Goal: Transaction & Acquisition: Book appointment/travel/reservation

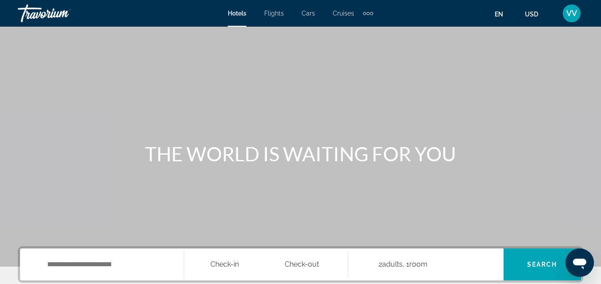
click at [347, 12] on span "Cruises" at bounding box center [343, 13] width 21 height 7
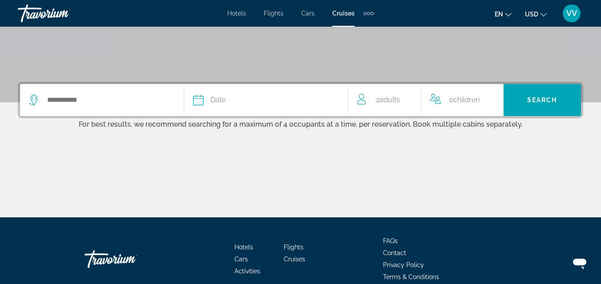
scroll to position [178, 0]
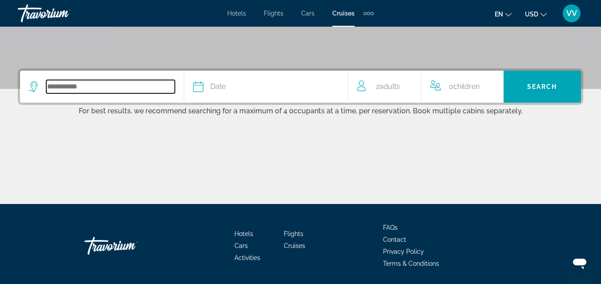
click at [66, 90] on input "Search widget" at bounding box center [110, 86] width 129 height 13
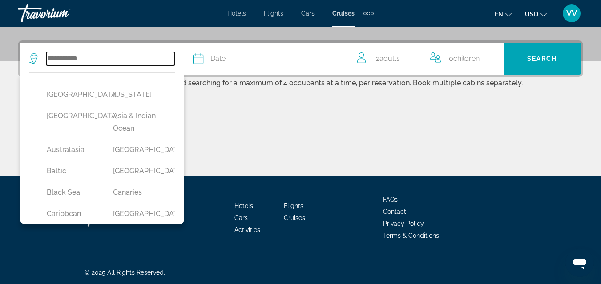
scroll to position [207, 0]
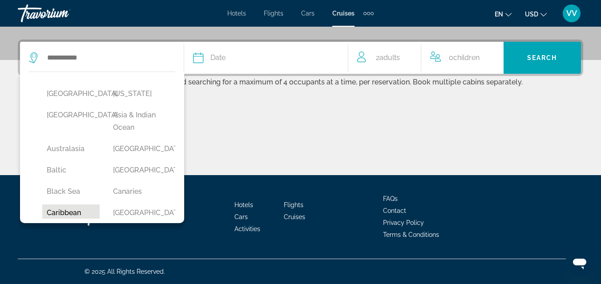
click at [77, 210] on button "Caribbean" at bounding box center [70, 213] width 57 height 17
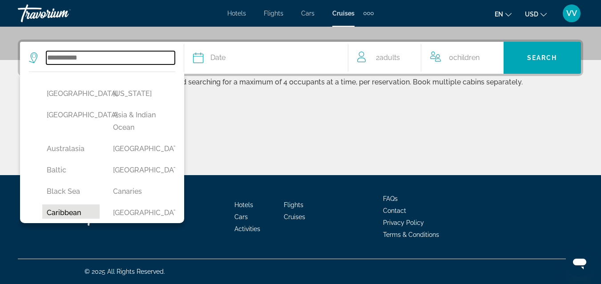
type input "*********"
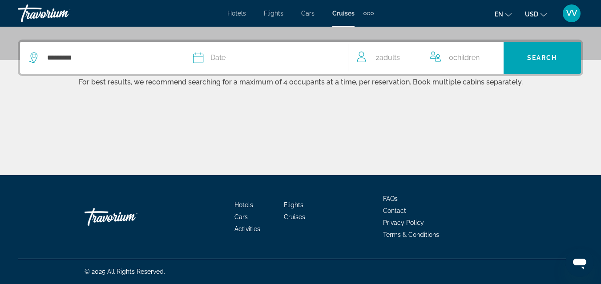
click at [223, 59] on span "Date" at bounding box center [218, 58] width 15 height 12
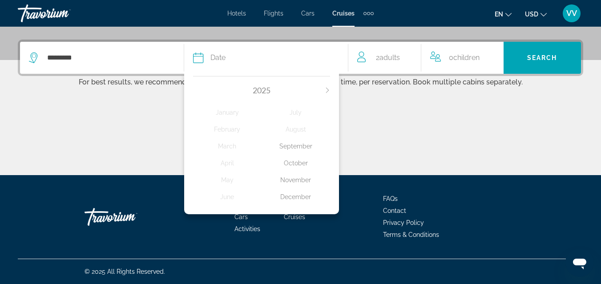
click at [296, 196] on div "December" at bounding box center [296, 197] width 69 height 16
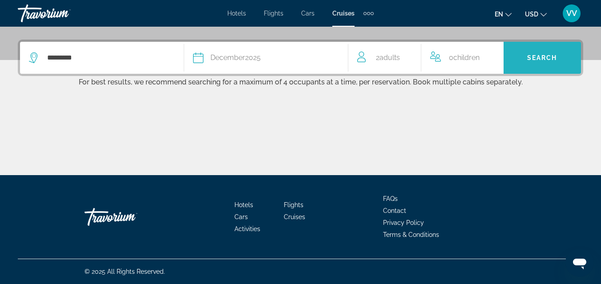
click at [527, 61] on span "Search widget" at bounding box center [542, 57] width 77 height 21
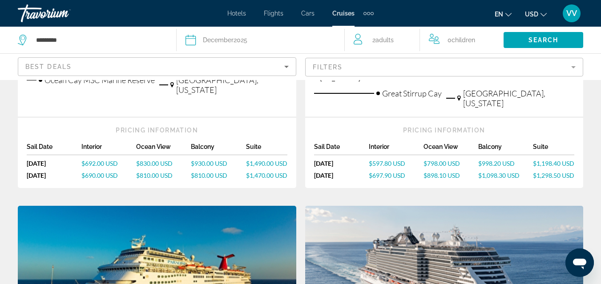
scroll to position [303, 0]
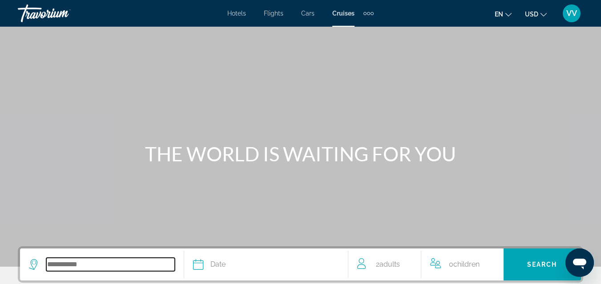
click at [77, 266] on input "Search widget" at bounding box center [110, 264] width 129 height 13
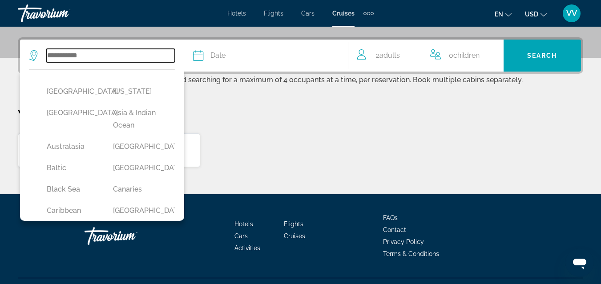
scroll to position [218, 0]
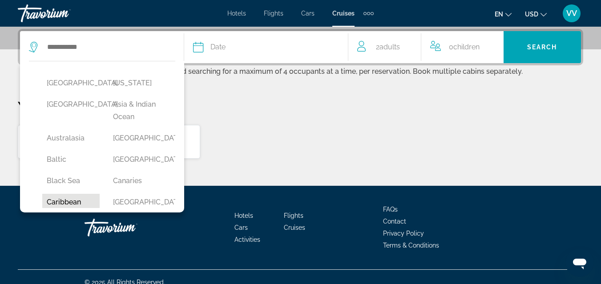
click at [79, 207] on button "Caribbean" at bounding box center [70, 202] width 57 height 17
type input "*********"
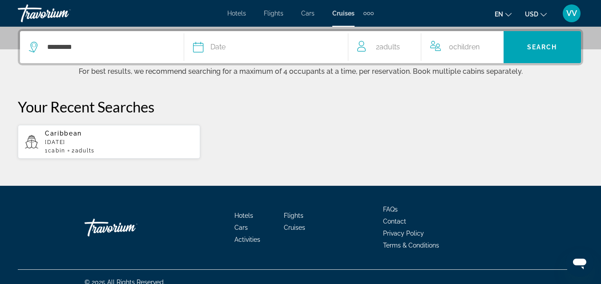
click at [264, 47] on div "Date" at bounding box center [266, 47] width 146 height 12
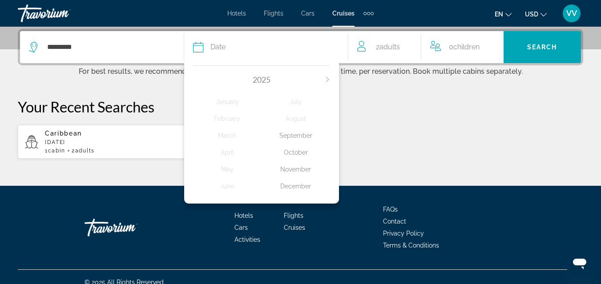
click at [329, 78] on icon "Next month" at bounding box center [327, 79] width 5 height 5
click at [232, 98] on div "January" at bounding box center [227, 102] width 69 height 16
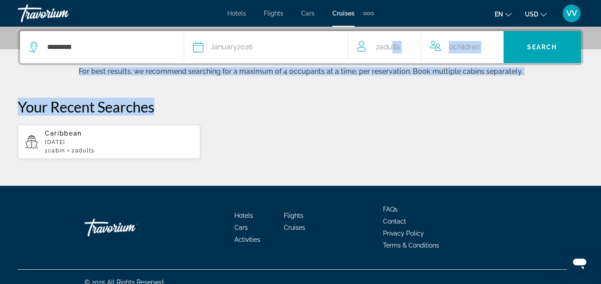
drag, startPoint x: 232, startPoint y: 98, endPoint x: 395, endPoint y: 52, distance: 169.3
click at [395, 52] on div "********* Date January 2026 2026 January February March April May June July Aug…" at bounding box center [300, 94] width 601 height 130
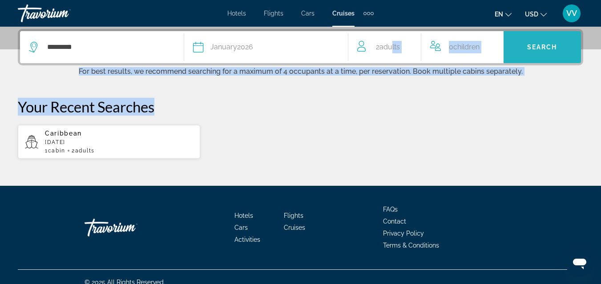
click at [526, 45] on span "Search widget" at bounding box center [542, 47] width 77 height 21
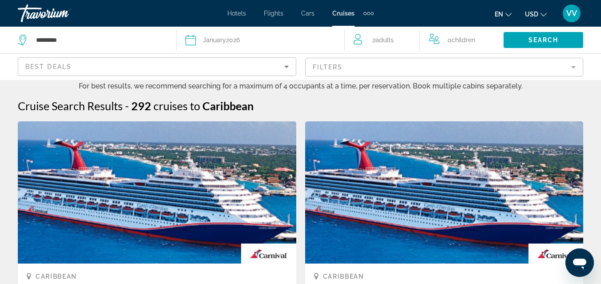
click at [575, 69] on mat-form-field "Filters" at bounding box center [444, 67] width 279 height 19
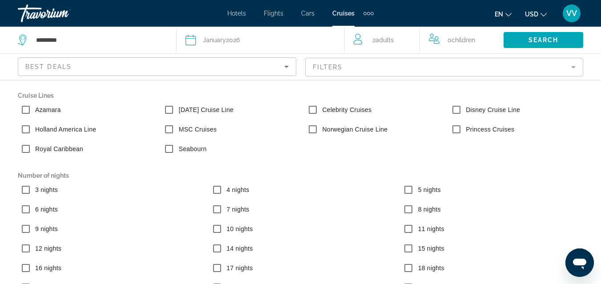
click at [232, 208] on span "7 nights" at bounding box center [238, 209] width 23 height 7
click at [196, 109] on label "Carnival Cruise Line" at bounding box center [205, 110] width 57 height 9
click at [516, 41] on span "Search widget" at bounding box center [544, 39] width 80 height 21
click at [287, 67] on icon "Sort by" at bounding box center [286, 67] width 4 height 2
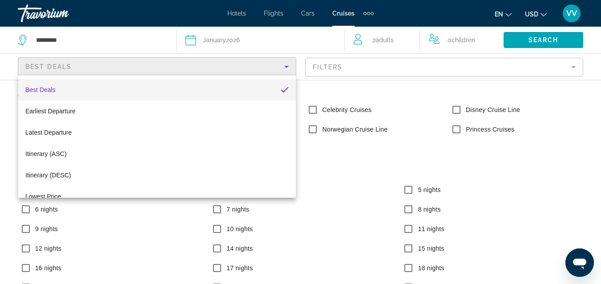
click at [304, 51] on div at bounding box center [300, 142] width 601 height 284
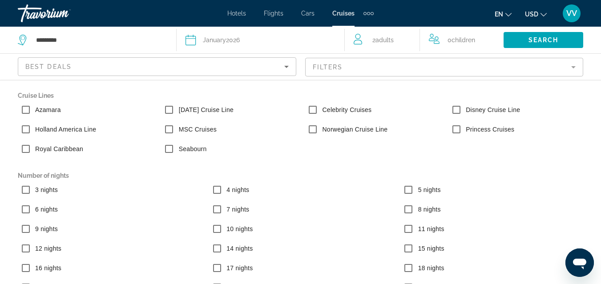
click at [236, 41] on div "January 2026" at bounding box center [221, 40] width 37 height 12
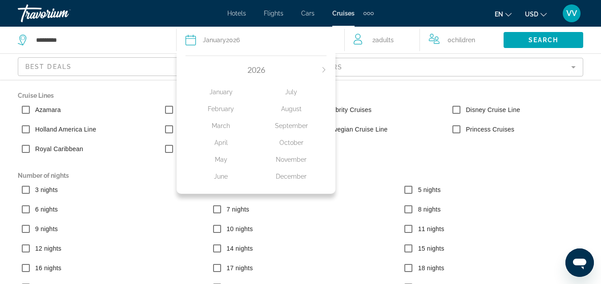
click at [203, 72] on div "2026" at bounding box center [256, 70] width 141 height 10
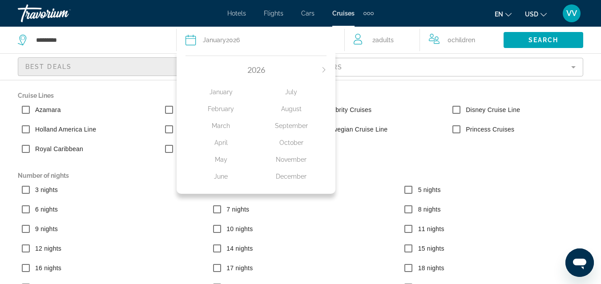
click at [171, 68] on div "Best Deals" at bounding box center [154, 66] width 259 height 11
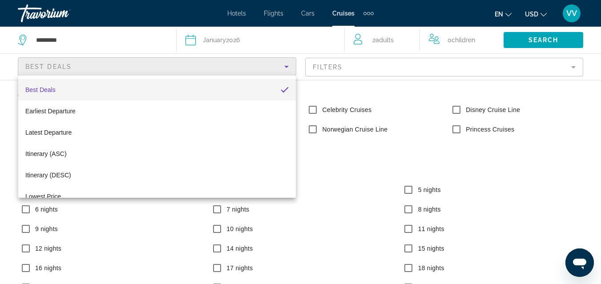
click at [171, 68] on div at bounding box center [300, 142] width 601 height 284
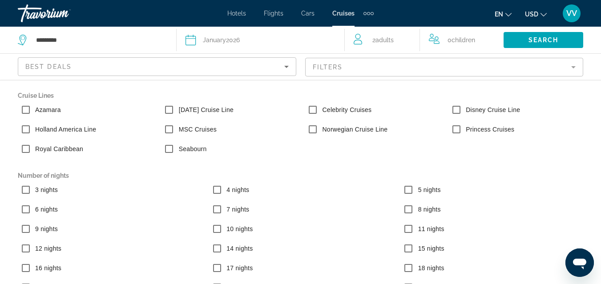
click at [110, 24] on div "Hotels Flights Cars Cruises Activities Hotels Flights Cars Cruises Activities e…" at bounding box center [300, 13] width 601 height 23
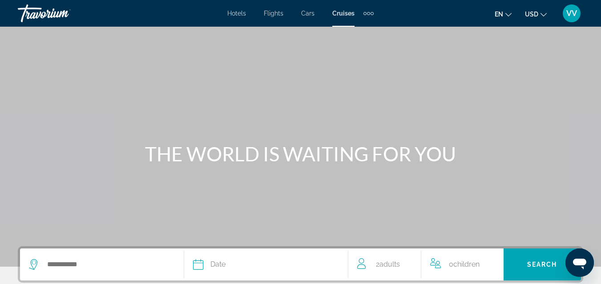
click at [345, 12] on span "Cruises" at bounding box center [344, 13] width 22 height 7
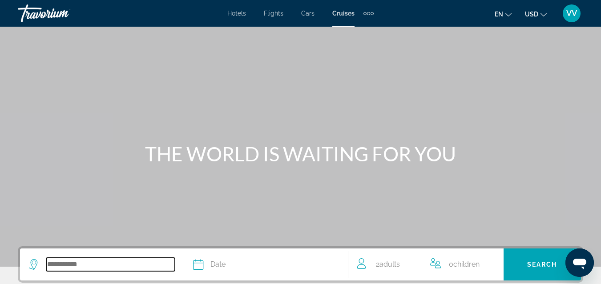
click at [74, 263] on input "Search widget" at bounding box center [110, 264] width 129 height 13
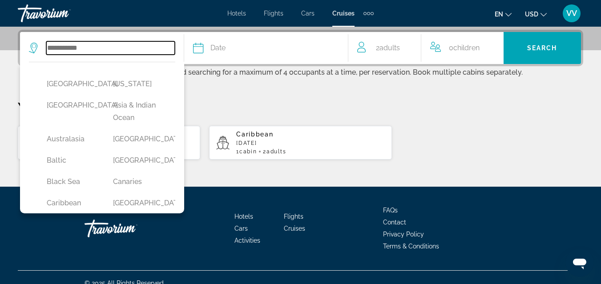
scroll to position [218, 0]
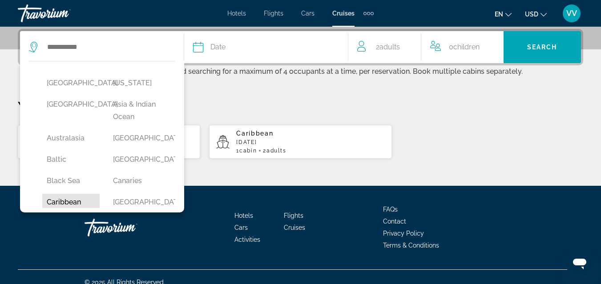
click at [70, 201] on button "Caribbean" at bounding box center [70, 202] width 57 height 17
type input "*********"
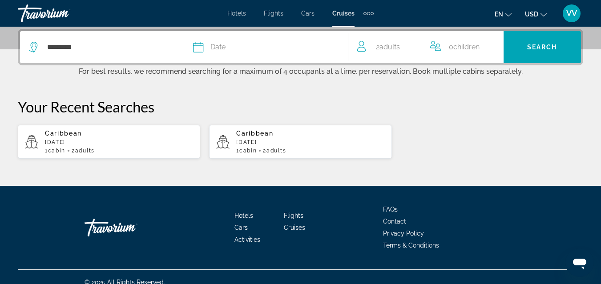
click at [234, 48] on div "Date" at bounding box center [266, 47] width 146 height 12
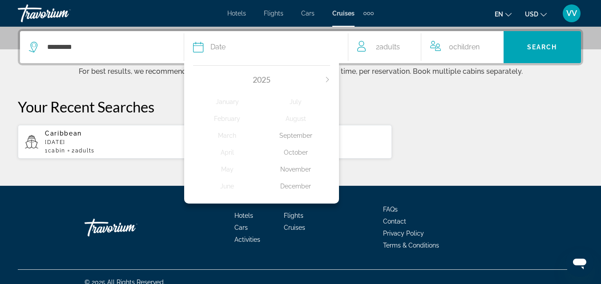
click at [294, 186] on div "December" at bounding box center [296, 187] width 69 height 16
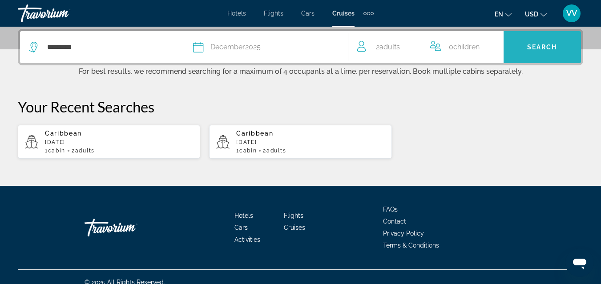
click at [536, 54] on span "Search widget" at bounding box center [542, 47] width 77 height 21
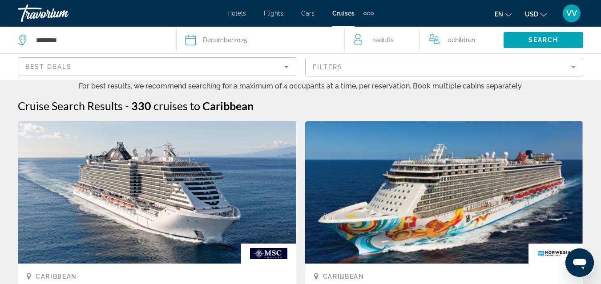
click at [460, 102] on div "Cruise Search Results - 330 cruises to Caribbean" at bounding box center [301, 105] width 566 height 13
click at [435, 66] on mat-form-field "Filters" at bounding box center [444, 67] width 279 height 19
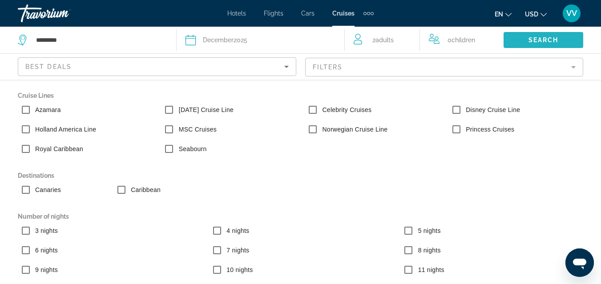
click at [530, 37] on span "Search" at bounding box center [544, 40] width 30 height 7
click at [524, 35] on span "Search widget" at bounding box center [550, 39] width 81 height 21
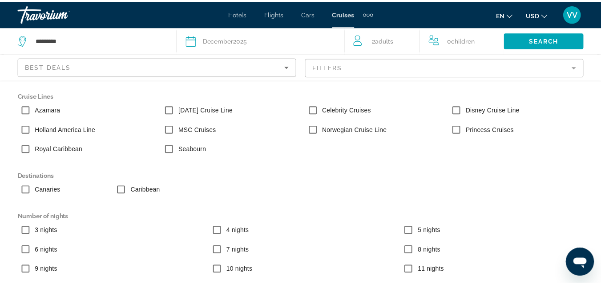
scroll to position [91, 0]
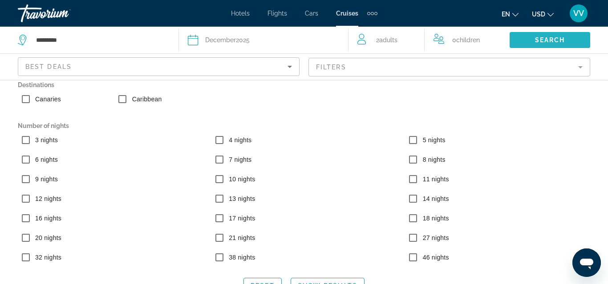
click at [570, 40] on span "Search widget" at bounding box center [550, 39] width 81 height 21
click at [286, 62] on icon "Sort by" at bounding box center [289, 66] width 11 height 11
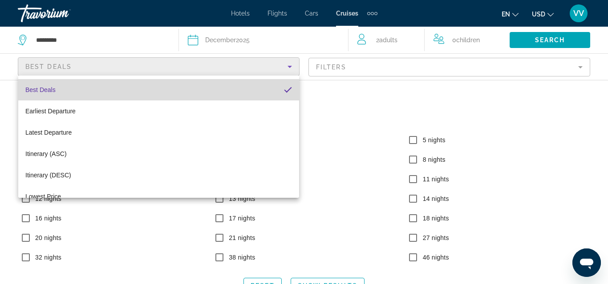
click at [252, 86] on mat-option "Best Deals" at bounding box center [158, 89] width 281 height 21
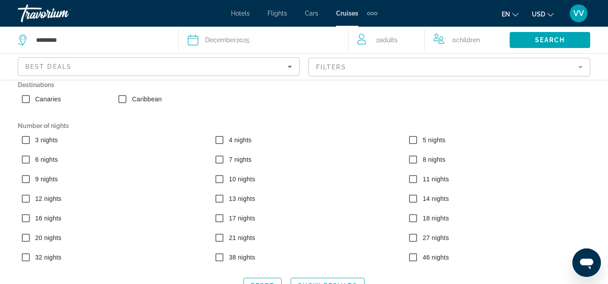
click at [561, 73] on mat-form-field "Filters" at bounding box center [450, 67] width 282 height 19
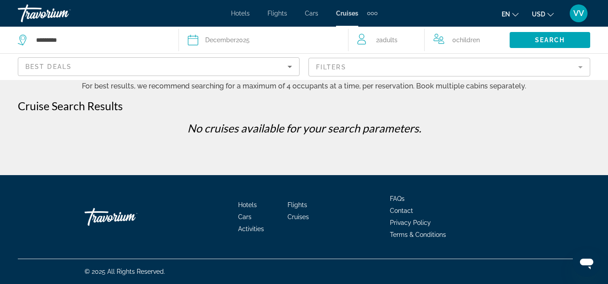
click at [505, 66] on mat-form-field "Filters" at bounding box center [450, 67] width 282 height 19
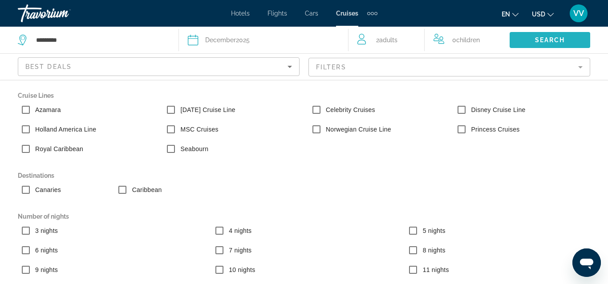
click at [535, 41] on span "Search" at bounding box center [550, 40] width 30 height 7
click at [503, 65] on mat-form-field "Filters" at bounding box center [450, 67] width 282 height 19
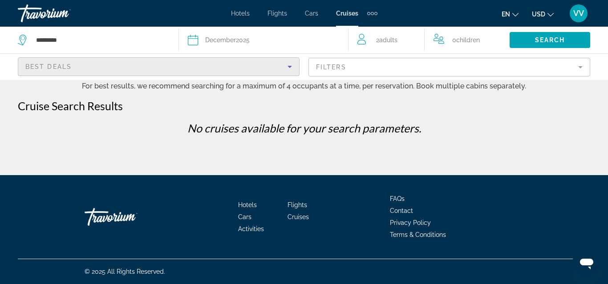
click at [250, 66] on div "Best Deals" at bounding box center [156, 66] width 262 height 11
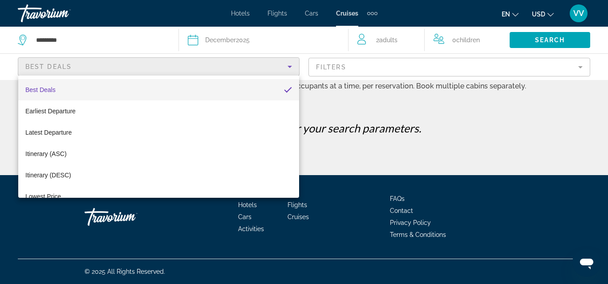
click at [323, 66] on div at bounding box center [304, 142] width 608 height 284
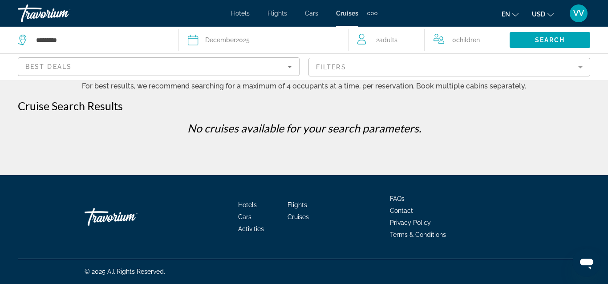
click at [323, 66] on mat-form-field "Filters" at bounding box center [450, 67] width 282 height 19
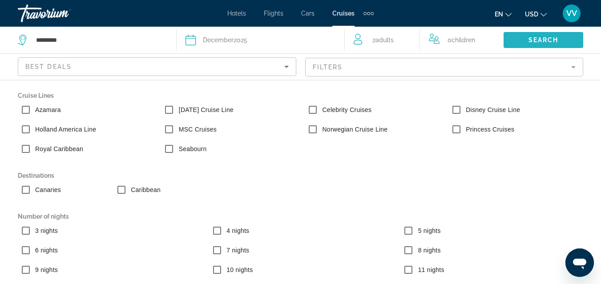
click at [520, 39] on span "Search widget" at bounding box center [544, 39] width 80 height 21
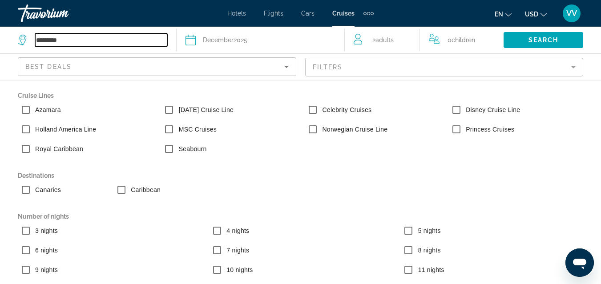
click at [60, 36] on input "*********" at bounding box center [101, 39] width 132 height 13
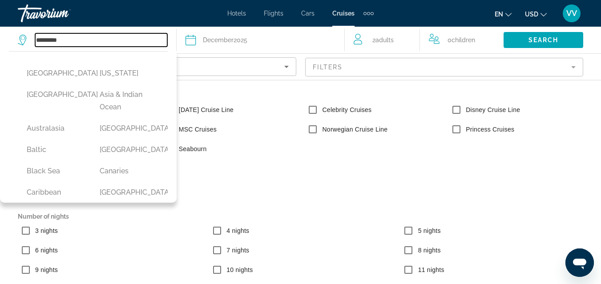
click at [60, 36] on input "*********" at bounding box center [101, 39] width 132 height 13
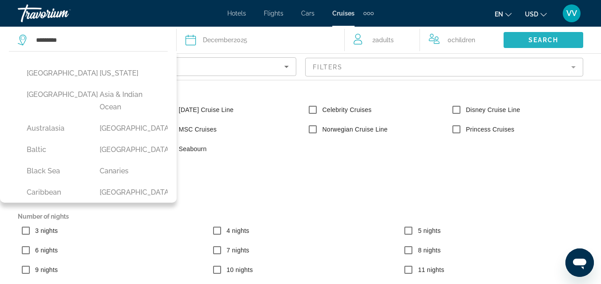
click at [523, 36] on span "Search widget" at bounding box center [544, 39] width 80 height 21
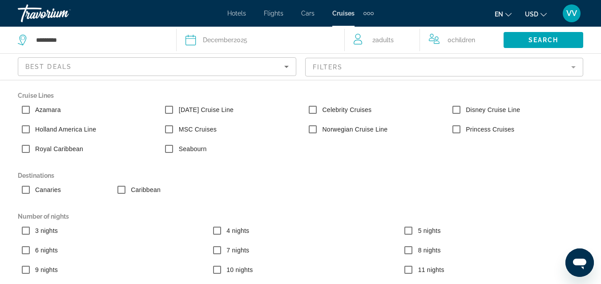
click at [545, 68] on mat-form-field "Filters" at bounding box center [444, 67] width 279 height 19
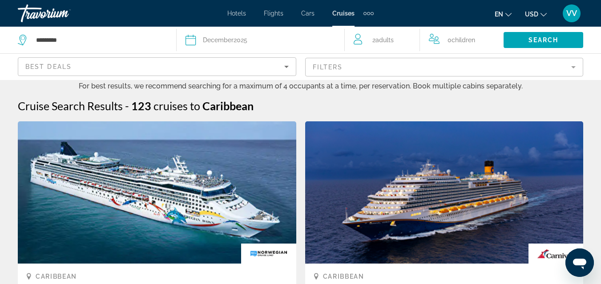
click at [438, 109] on div "Cruise Search Results - 123 cruises to Caribbean" at bounding box center [301, 105] width 566 height 13
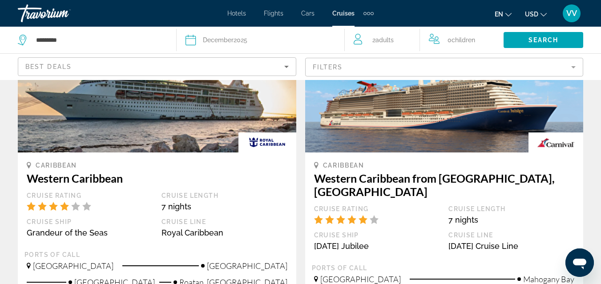
scroll to position [908, 0]
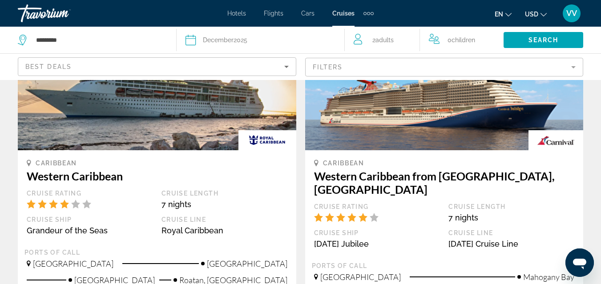
click at [194, 114] on img "Main content" at bounding box center [157, 79] width 279 height 142
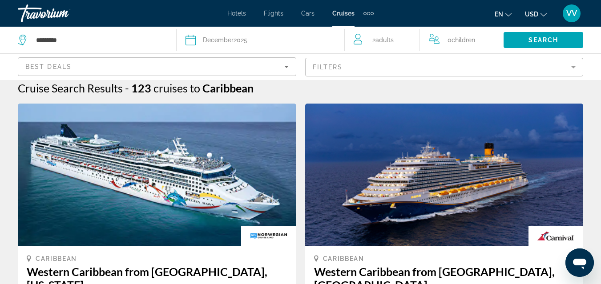
scroll to position [0, 0]
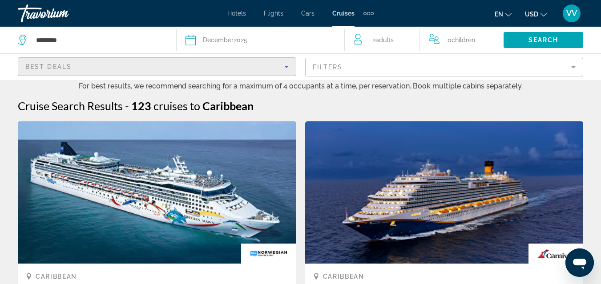
click at [93, 65] on div "Best Deals" at bounding box center [154, 66] width 259 height 11
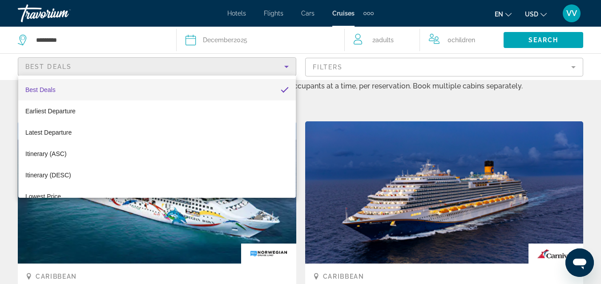
click at [93, 65] on div at bounding box center [300, 142] width 601 height 284
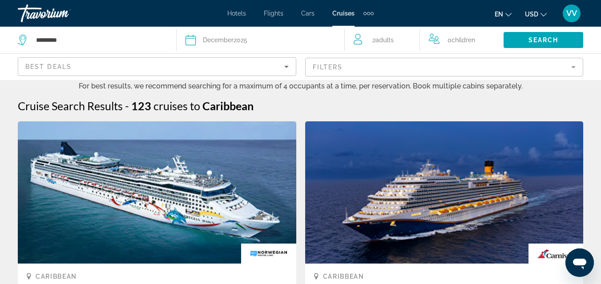
click at [348, 14] on span "Cruises" at bounding box center [344, 13] width 22 height 7
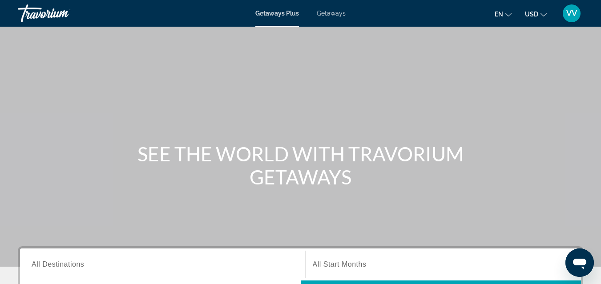
click at [76, 261] on span "All Destinations" at bounding box center [58, 265] width 53 height 8
click at [76, 261] on input "Destination All Destinations" at bounding box center [163, 265] width 262 height 11
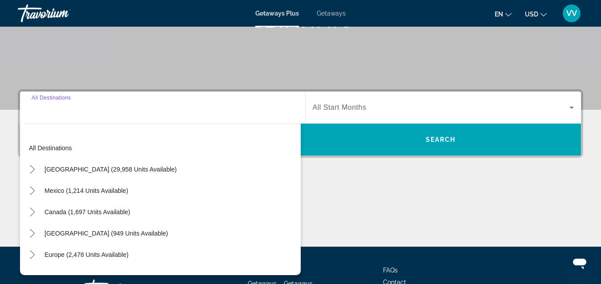
scroll to position [218, 0]
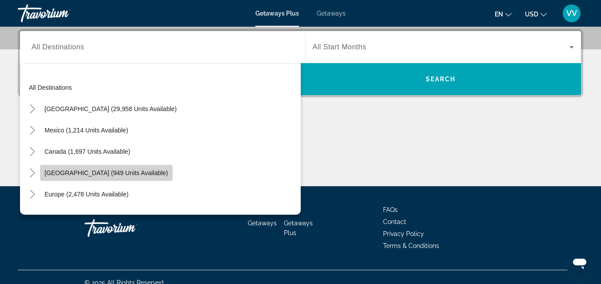
click at [103, 173] on span "Caribbean & Atlantic Islands (949 units available)" at bounding box center [107, 173] width 124 height 7
type input "**********"
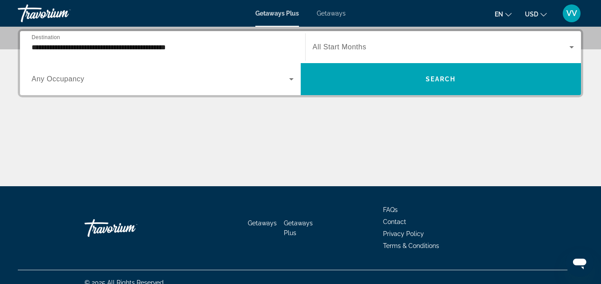
click at [78, 79] on span "Any Occupancy" at bounding box center [58, 79] width 53 height 8
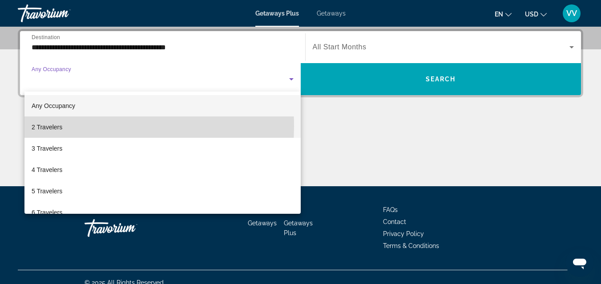
click at [54, 126] on span "2 Travelers" at bounding box center [47, 127] width 31 height 11
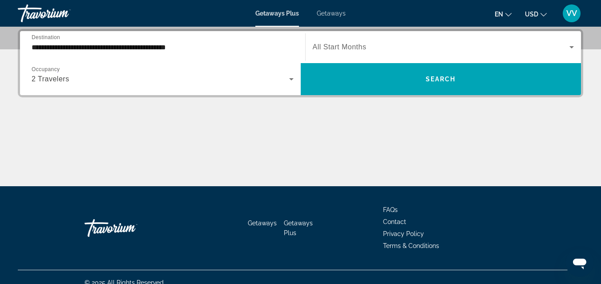
click at [334, 43] on span "All Start Months" at bounding box center [340, 47] width 54 height 8
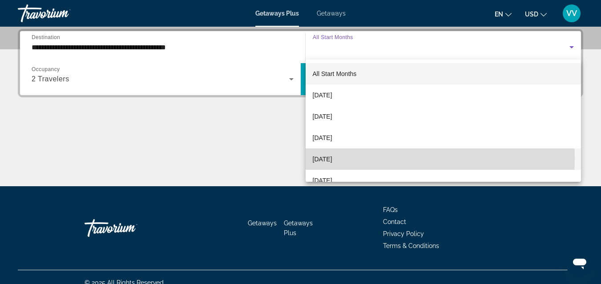
click at [329, 158] on span "December 2025" at bounding box center [323, 159] width 20 height 11
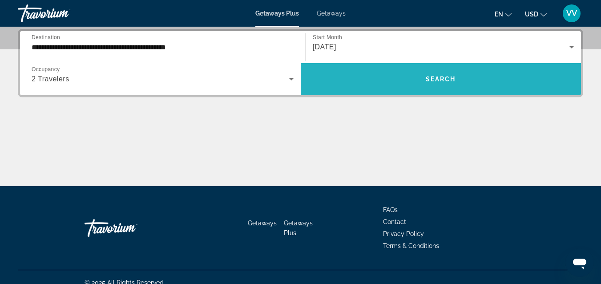
click at [372, 78] on span "Search widget" at bounding box center [441, 79] width 281 height 21
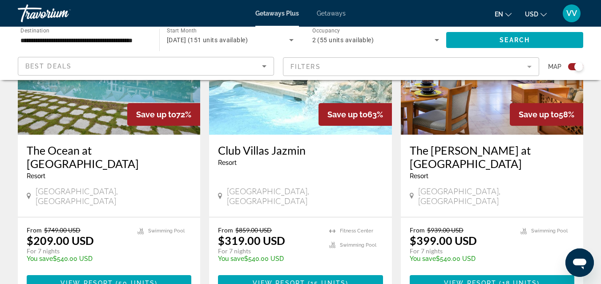
scroll to position [410, 0]
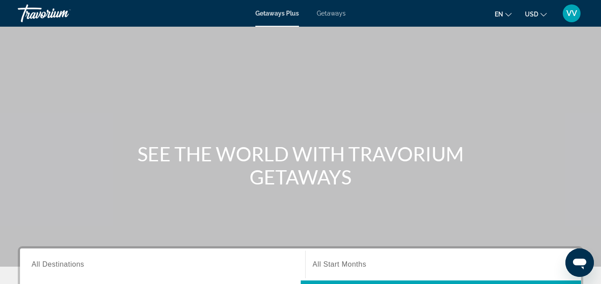
click at [68, 266] on span "All Destinations" at bounding box center [58, 265] width 53 height 8
click at [68, 266] on input "Destination All Destinations" at bounding box center [163, 265] width 262 height 11
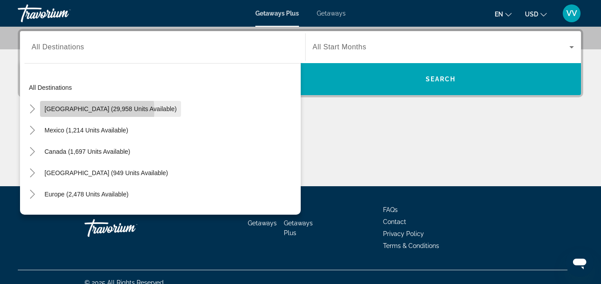
click at [76, 111] on span "United States (29,958 units available)" at bounding box center [111, 109] width 132 height 7
type input "**********"
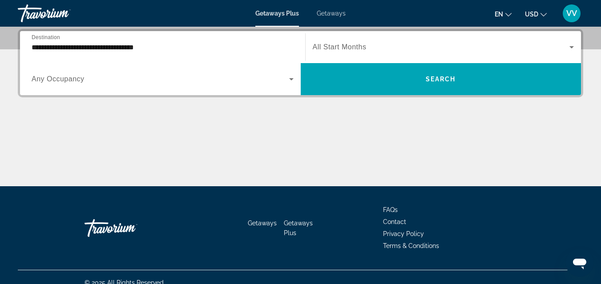
click at [62, 80] on span "Any Occupancy" at bounding box center [58, 79] width 53 height 8
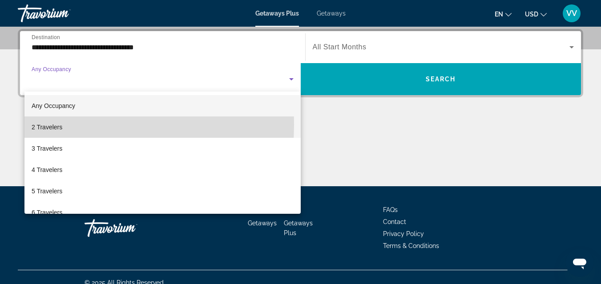
click at [53, 125] on span "2 Travelers" at bounding box center [47, 127] width 31 height 11
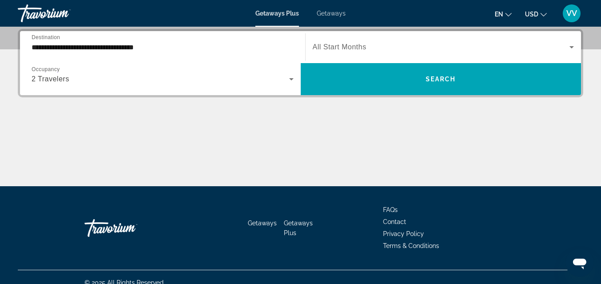
click at [322, 48] on span "All Start Months" at bounding box center [340, 47] width 54 height 8
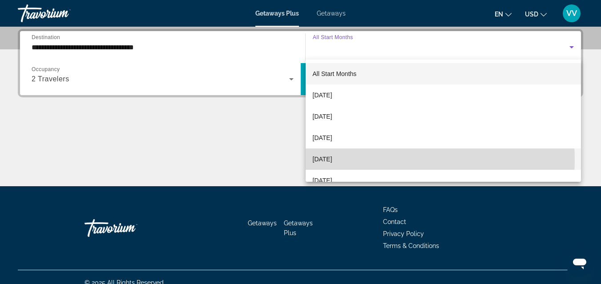
click at [332, 161] on span "December 2025" at bounding box center [323, 159] width 20 height 11
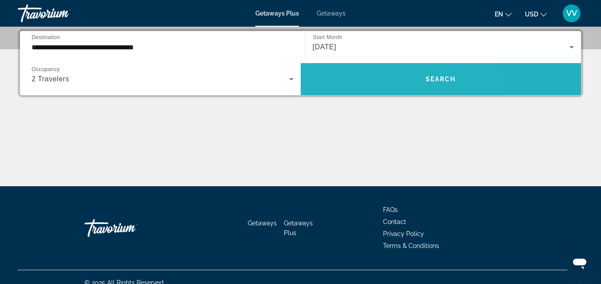
click at [373, 84] on span "Search widget" at bounding box center [441, 79] width 281 height 21
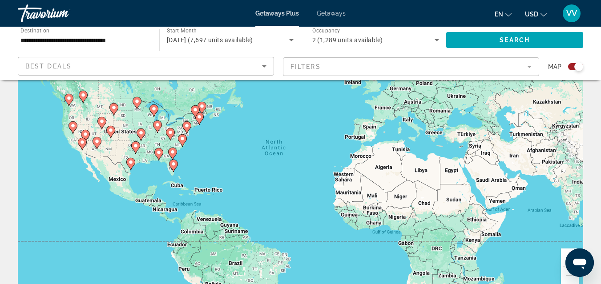
scroll to position [36, 0]
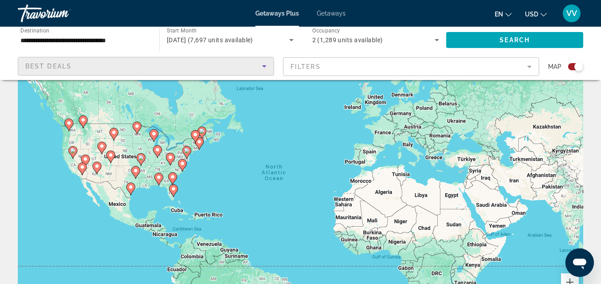
click at [237, 67] on div "Best Deals" at bounding box center [143, 66] width 237 height 11
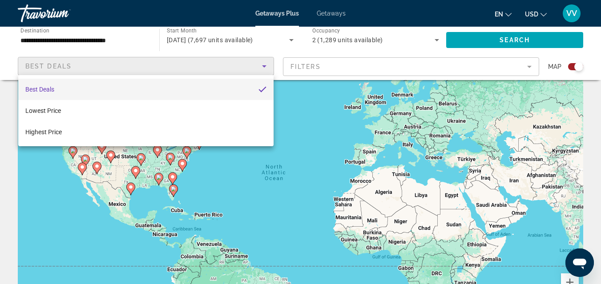
click at [237, 67] on div at bounding box center [300, 142] width 601 height 284
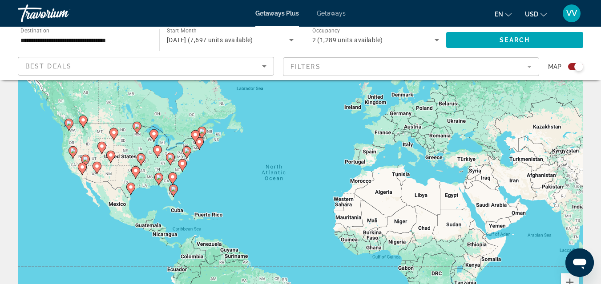
click at [312, 68] on mat-form-field "Filters" at bounding box center [411, 66] width 256 height 19
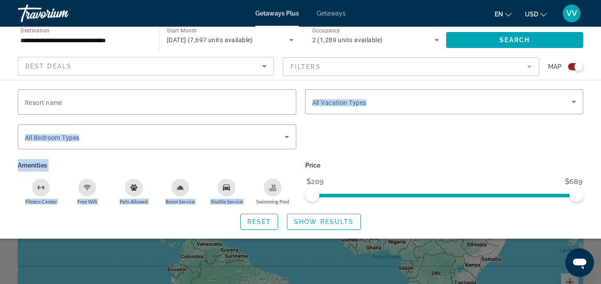
drag, startPoint x: 302, startPoint y: 118, endPoint x: 276, endPoint y: 189, distance: 75.1
click at [276, 189] on div "Resort name Vacation Types All Vacation Types Bedroom Types All Bedroom Types A…" at bounding box center [300, 147] width 575 height 116
click at [332, 65] on mat-form-field "Filters" at bounding box center [411, 66] width 256 height 19
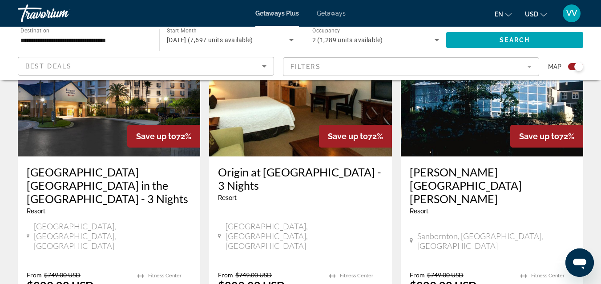
scroll to position [1467, 0]
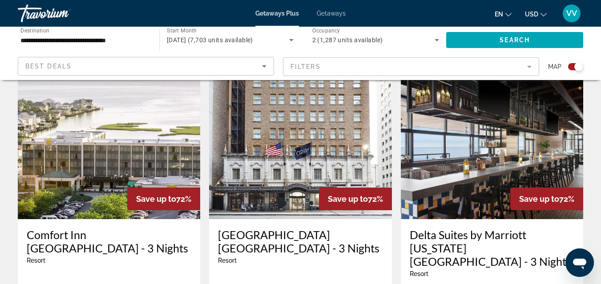
scroll to position [285, 0]
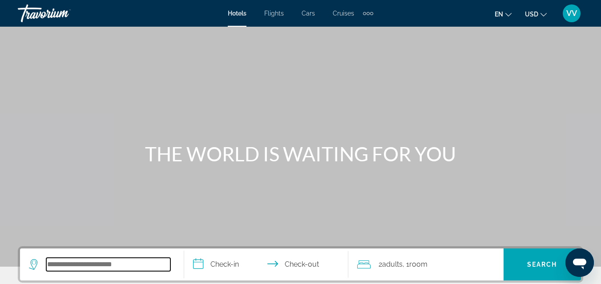
click at [102, 264] on input "Search widget" at bounding box center [108, 264] width 124 height 13
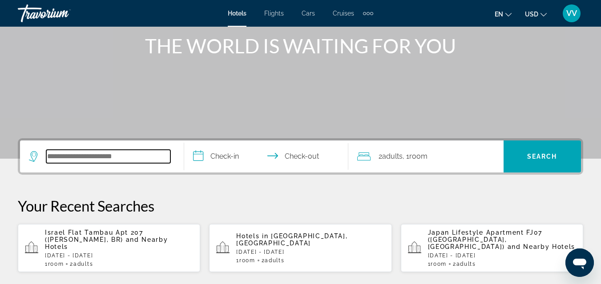
scroll to position [218, 0]
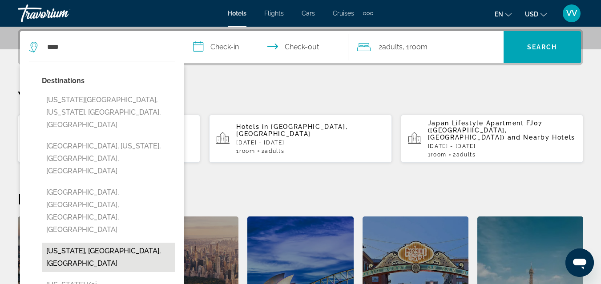
click at [88, 243] on button "[US_STATE], [GEOGRAPHIC_DATA], [GEOGRAPHIC_DATA]" at bounding box center [109, 257] width 134 height 29
type input "**********"
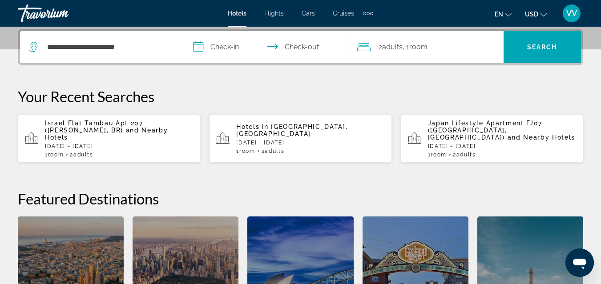
click at [222, 44] on input "**********" at bounding box center [268, 48] width 168 height 35
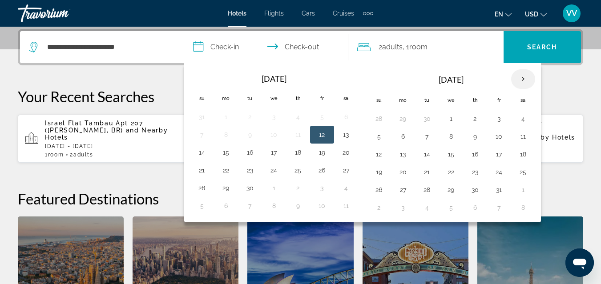
click at [523, 81] on th "Next month" at bounding box center [524, 79] width 24 height 20
click at [523, 120] on button "1" at bounding box center [523, 119] width 14 height 12
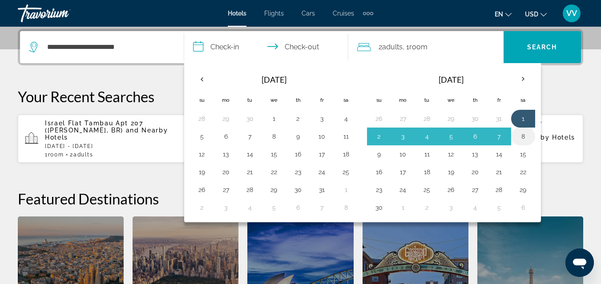
click at [525, 134] on button "8" at bounding box center [523, 136] width 14 height 12
type input "**********"
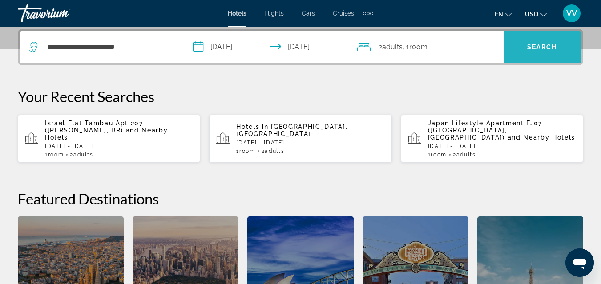
click at [542, 49] on span "Search" at bounding box center [543, 47] width 30 height 7
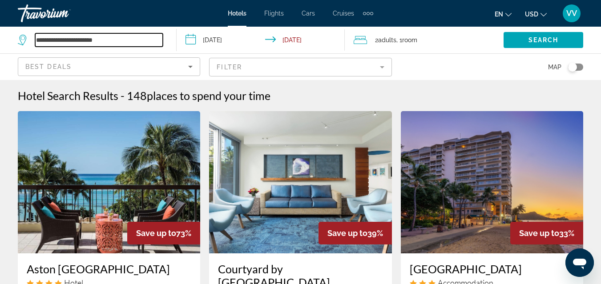
click at [110, 39] on input "**********" at bounding box center [99, 39] width 128 height 13
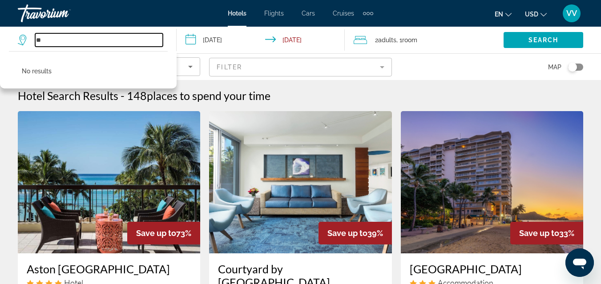
type input "*"
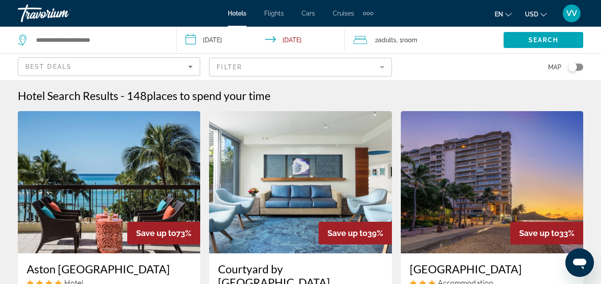
click at [303, 93] on div "Hotel Search Results - 148 places to spend your time" at bounding box center [301, 95] width 566 height 13
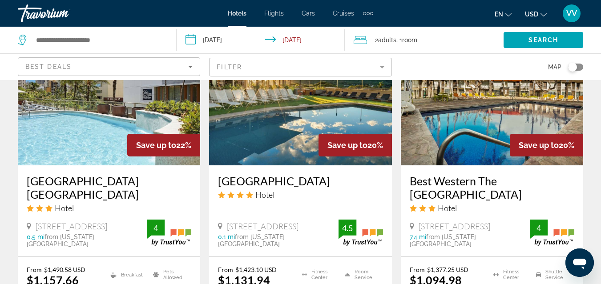
scroll to position [819, 0]
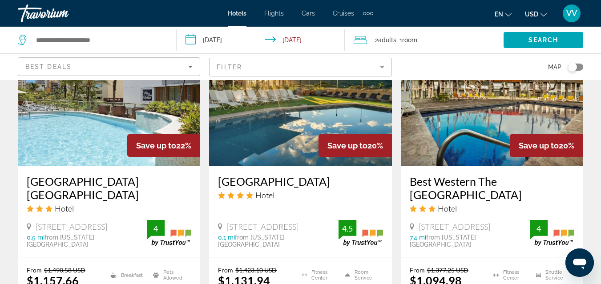
click at [540, 15] on button "USD USD ($) MXN (Mex$) CAD (Can$) GBP (£) EUR (€) AUD (A$) NZD (NZ$) CNY (CN¥)" at bounding box center [536, 14] width 22 height 13
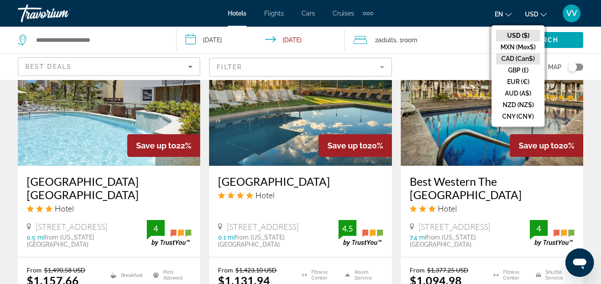
click at [519, 57] on button "CAD (Can$)" at bounding box center [518, 59] width 44 height 12
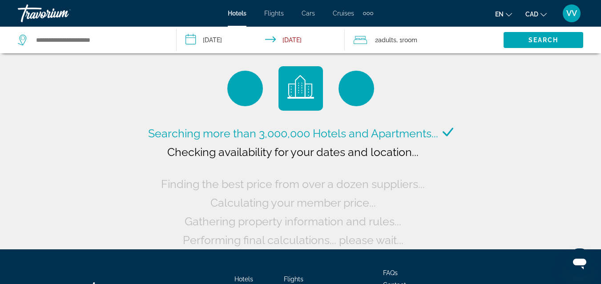
scroll to position [0, 0]
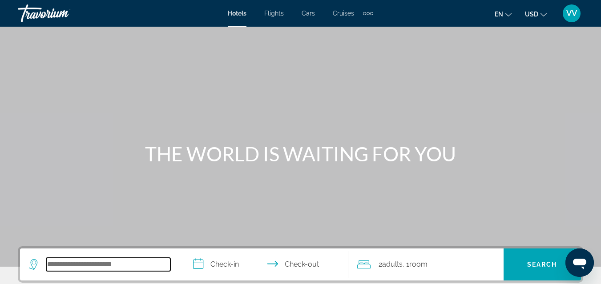
click at [107, 267] on input "Search widget" at bounding box center [108, 264] width 124 height 13
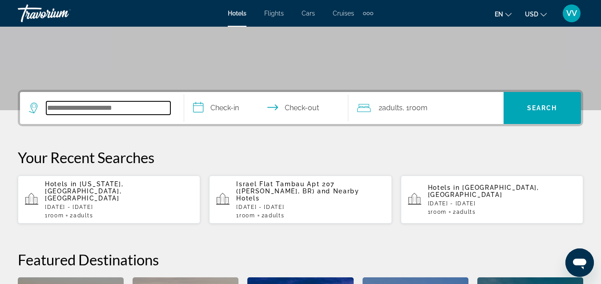
scroll to position [218, 0]
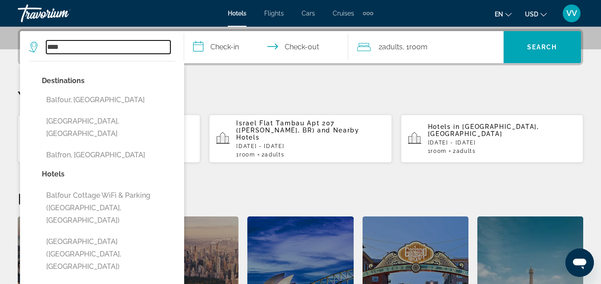
click at [57, 47] on input "****" at bounding box center [108, 47] width 124 height 13
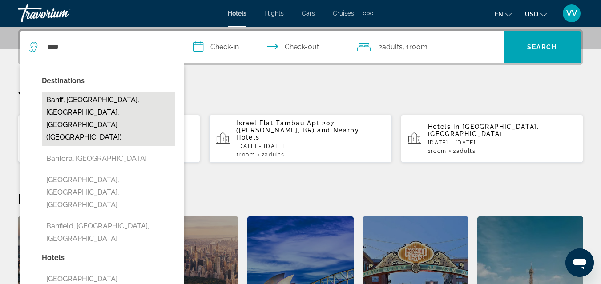
click at [95, 97] on button "Banff, [GEOGRAPHIC_DATA], [GEOGRAPHIC_DATA], [GEOGRAPHIC_DATA] ([GEOGRAPHIC_DAT…" at bounding box center [109, 119] width 134 height 54
type input "**********"
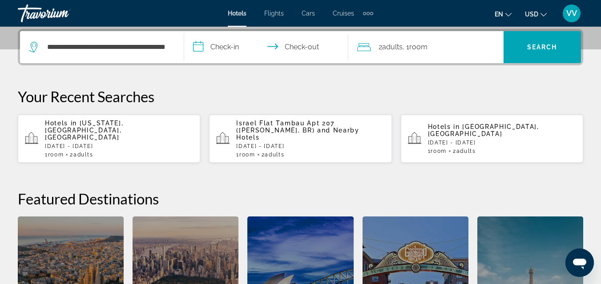
click at [231, 51] on input "**********" at bounding box center [268, 48] width 168 height 35
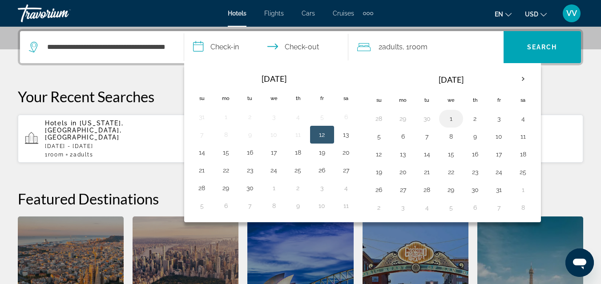
click at [453, 121] on button "1" at bounding box center [451, 119] width 14 height 12
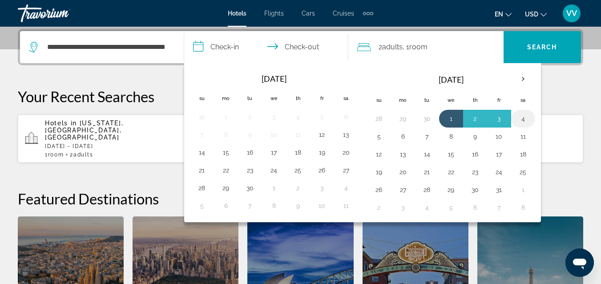
click at [523, 118] on button "4" at bounding box center [523, 119] width 14 height 12
type input "**********"
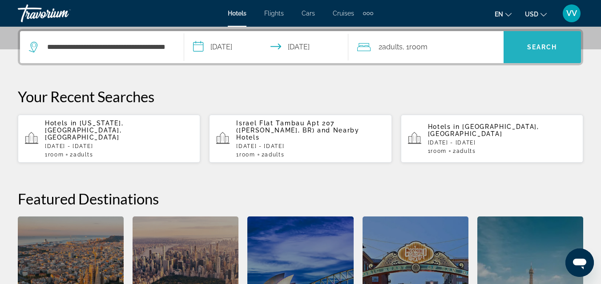
click at [529, 41] on span "Search widget" at bounding box center [542, 47] width 77 height 21
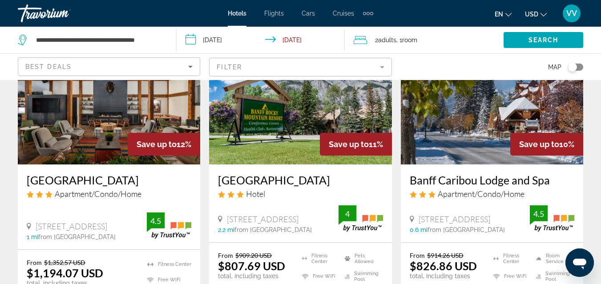
scroll to position [107, 0]
